Goal: Transaction & Acquisition: Purchase product/service

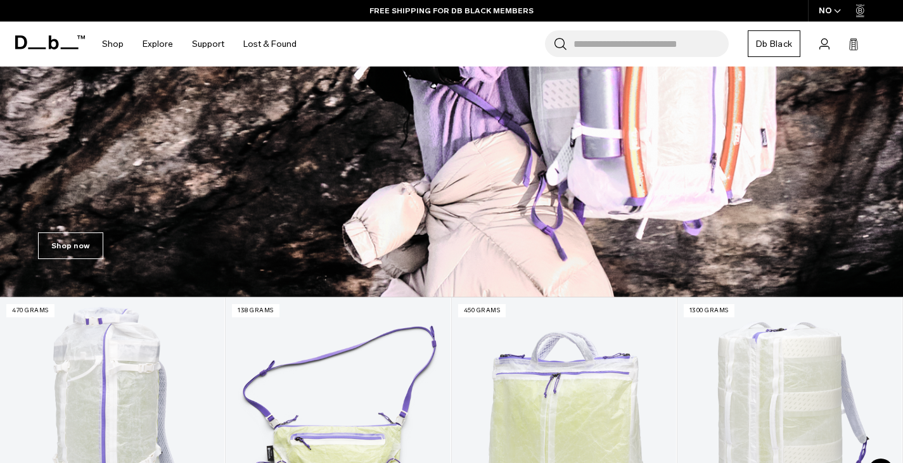
scroll to position [190, 0]
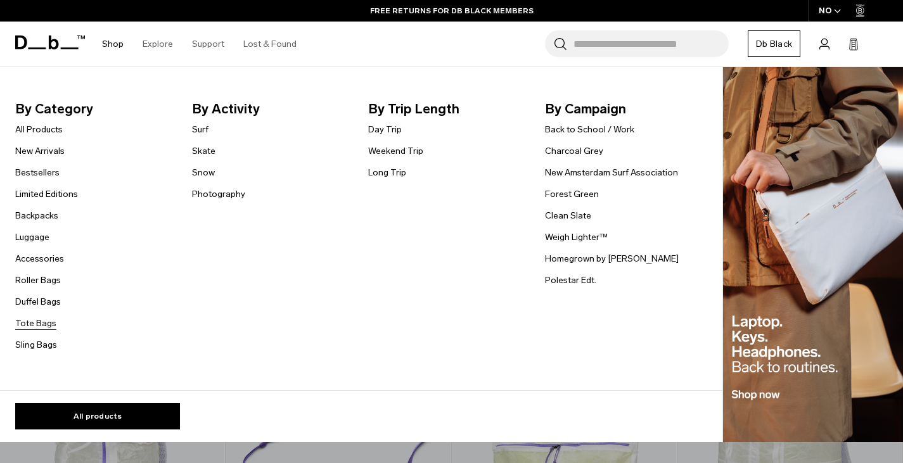
click at [44, 322] on link "Tote Bags" at bounding box center [35, 323] width 41 height 13
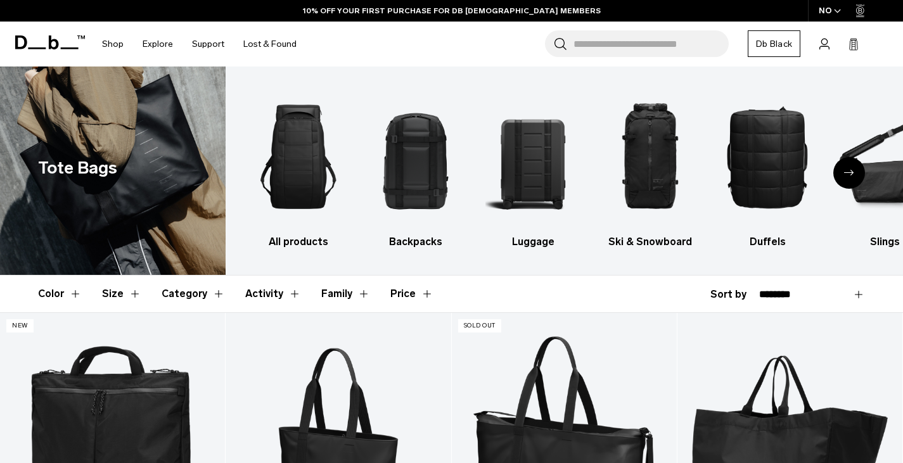
click at [841, 6] on div "NO" at bounding box center [830, 11] width 44 height 22
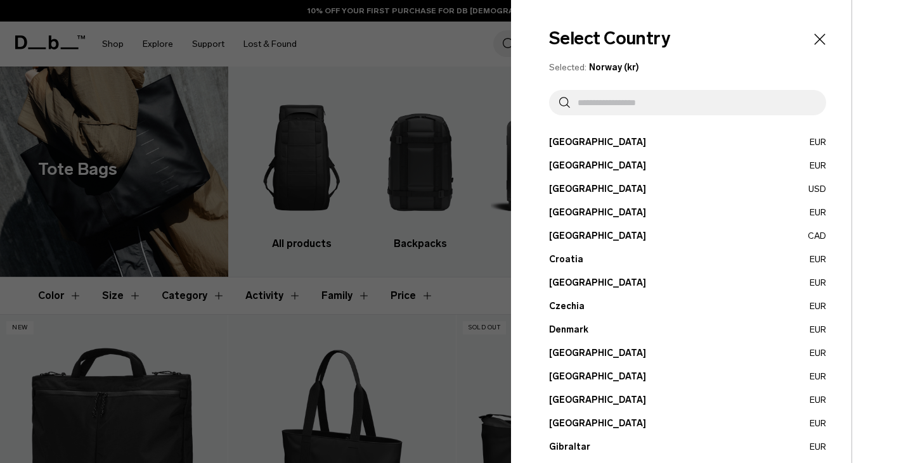
click at [559, 326] on button "[GEOGRAPHIC_DATA] EUR" at bounding box center [687, 329] width 277 height 13
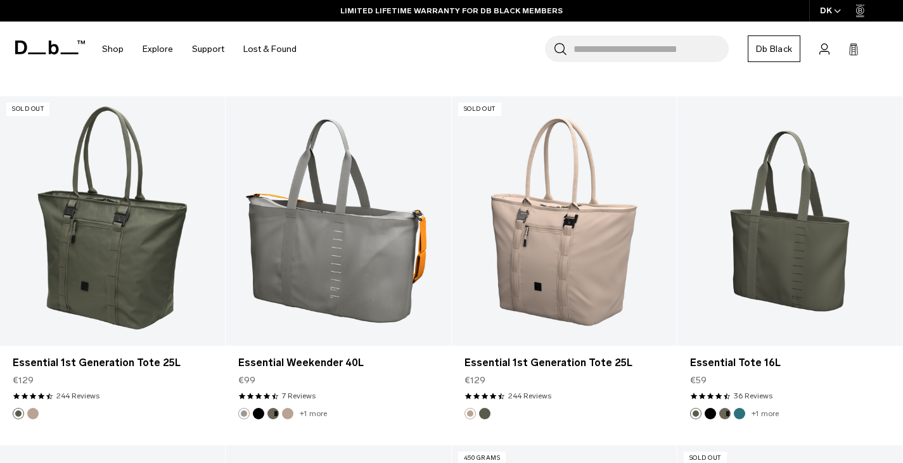
scroll to position [1268, 0]
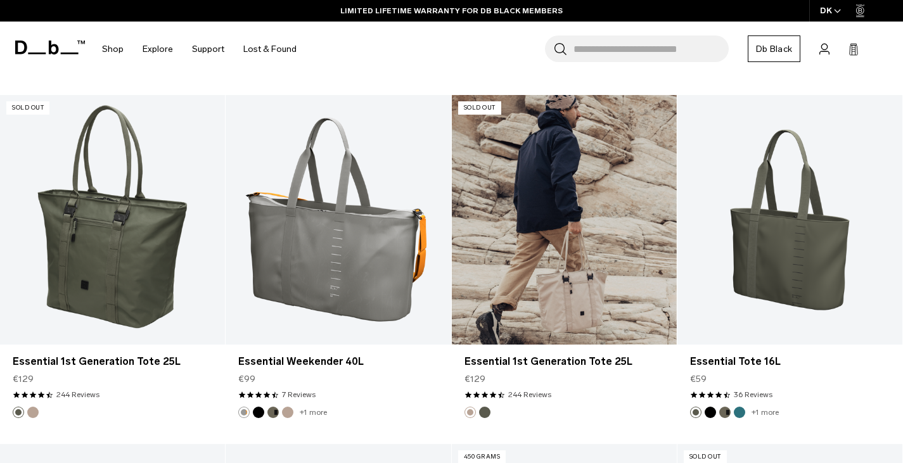
click at [573, 277] on link "Essential 1st Generation Tote 25L" at bounding box center [564, 220] width 225 height 250
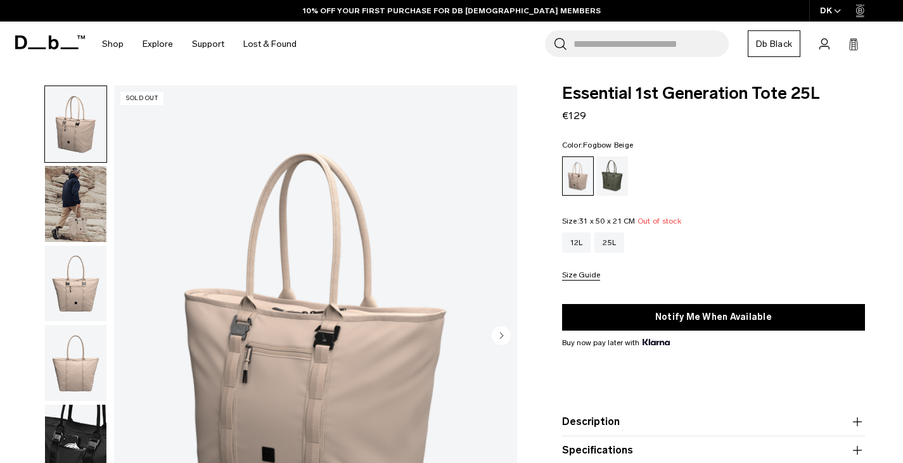
click at [75, 366] on img "button" at bounding box center [75, 363] width 61 height 76
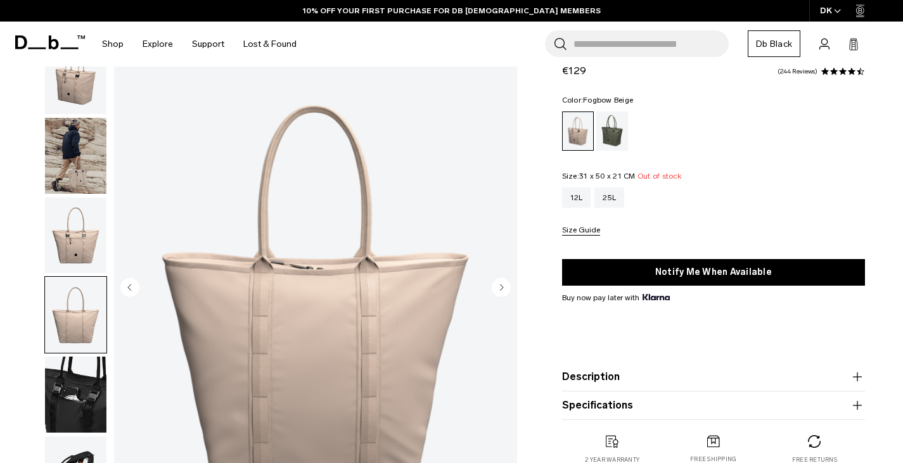
scroll to position [63, 0]
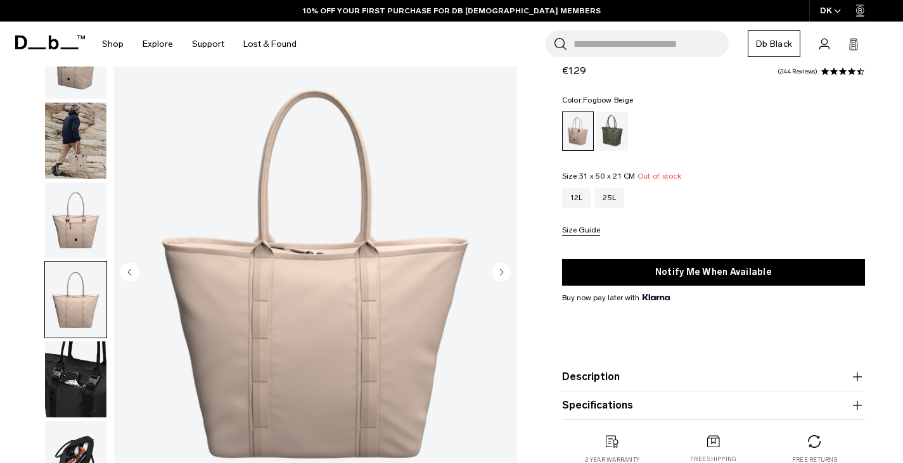
click at [69, 377] on img "button" at bounding box center [75, 380] width 61 height 76
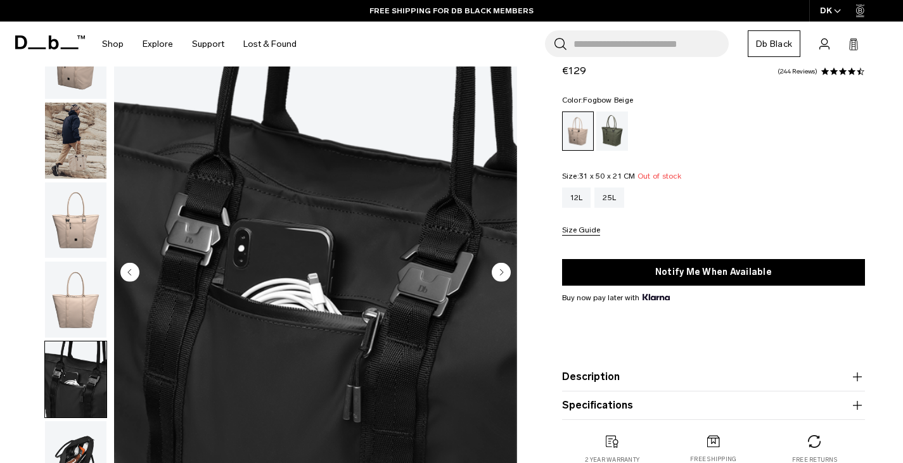
click at [74, 304] on img "button" at bounding box center [75, 300] width 61 height 76
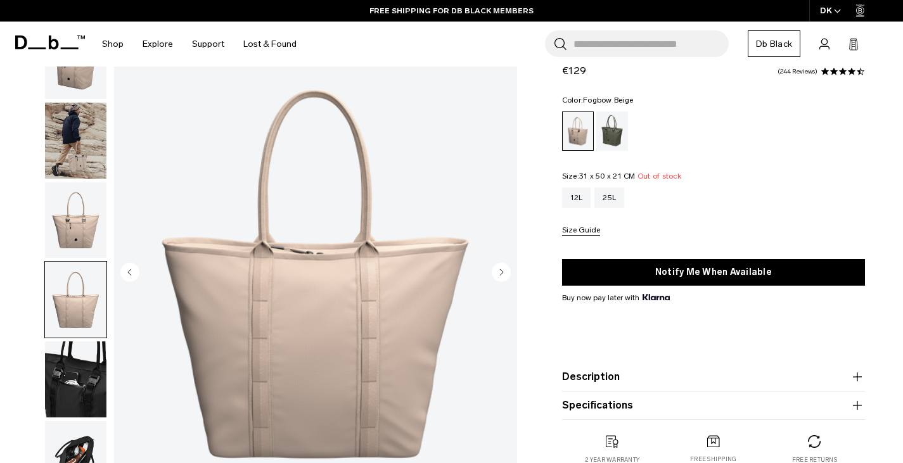
click at [69, 389] on img "button" at bounding box center [75, 380] width 61 height 76
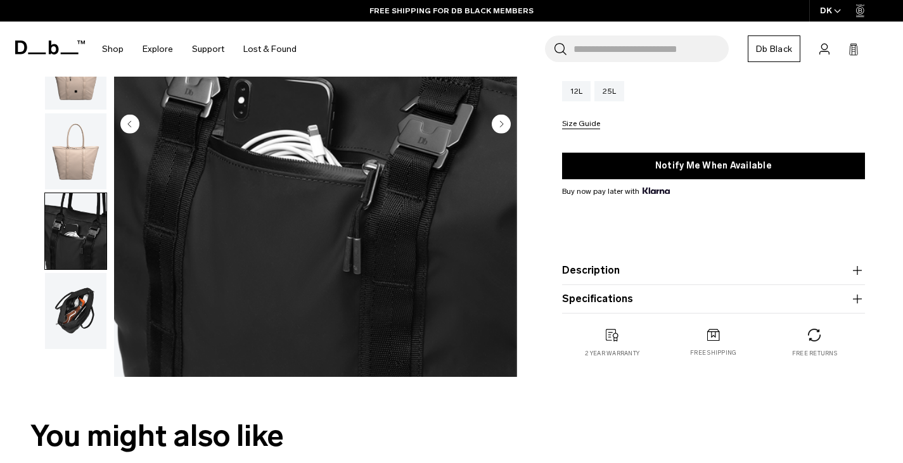
scroll to position [254, 0]
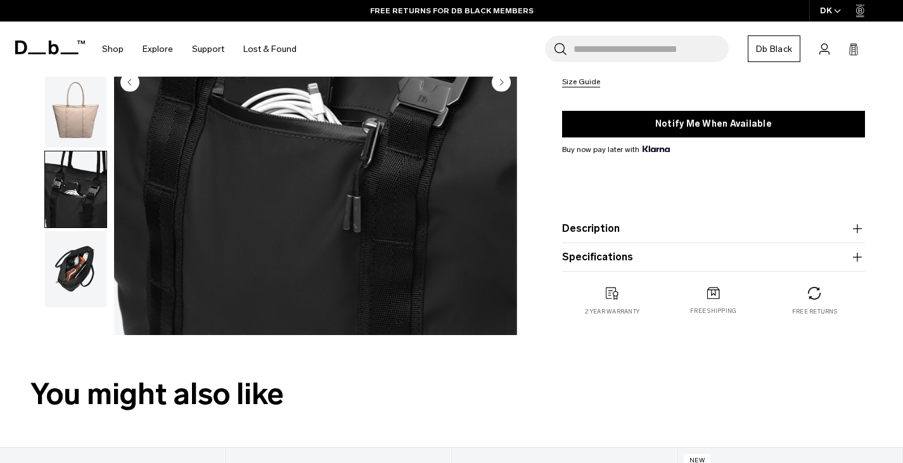
click at [77, 266] on img "button" at bounding box center [75, 269] width 61 height 76
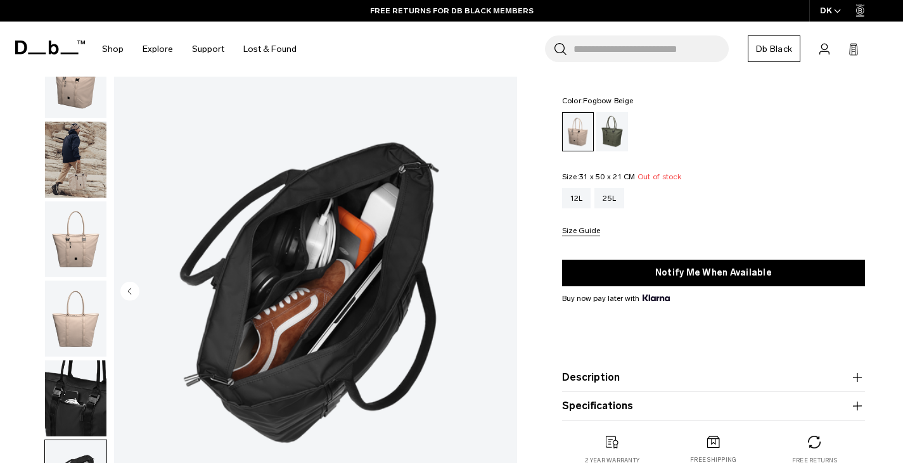
scroll to position [0, 0]
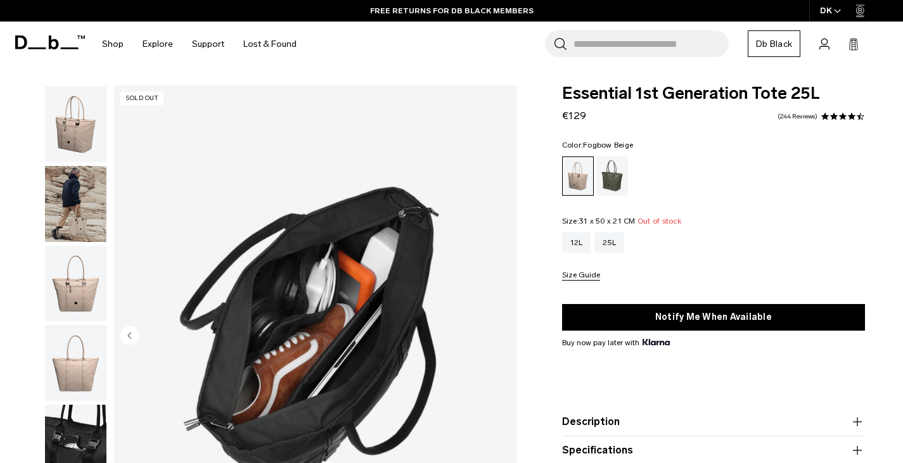
click at [70, 283] on img "button" at bounding box center [75, 284] width 61 height 76
click at [71, 286] on img "button" at bounding box center [75, 284] width 61 height 76
